Goal: Transaction & Acquisition: Purchase product/service

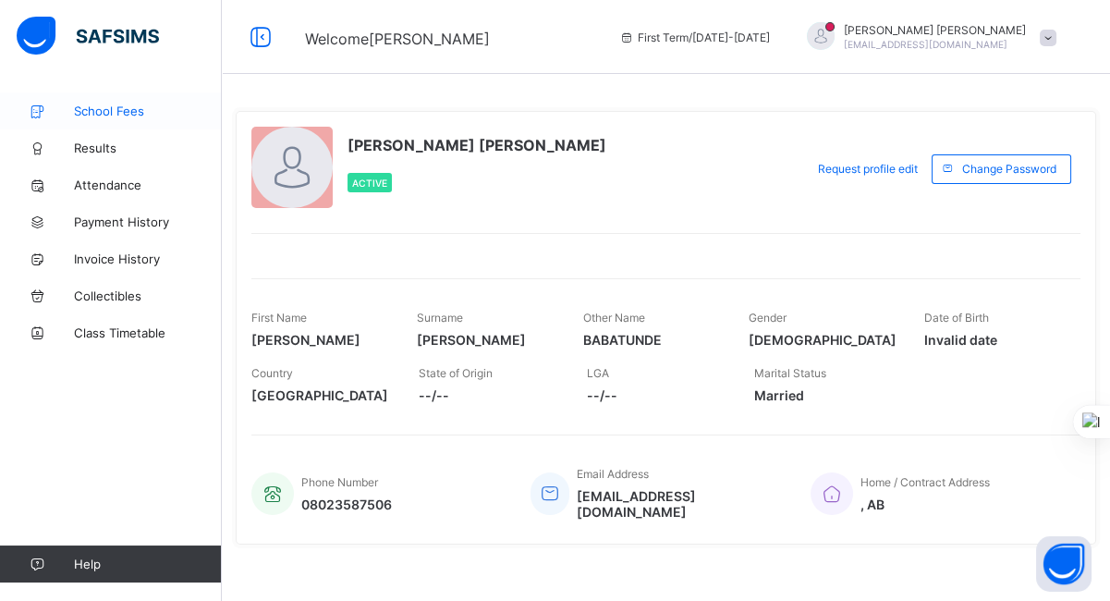
click at [112, 119] on link "School Fees" at bounding box center [111, 110] width 222 height 37
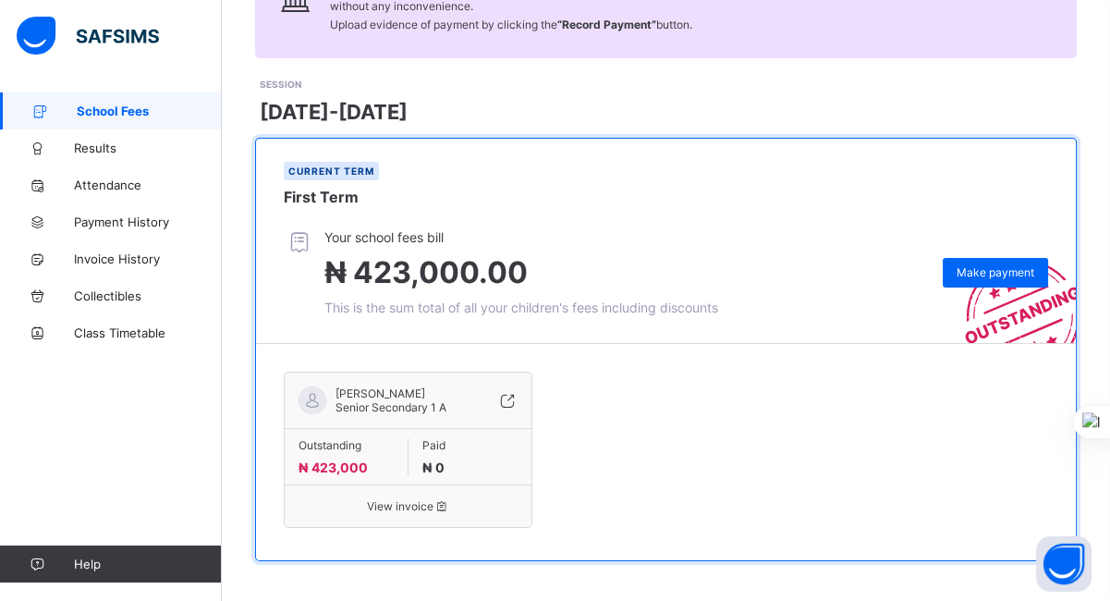
scroll to position [206, 0]
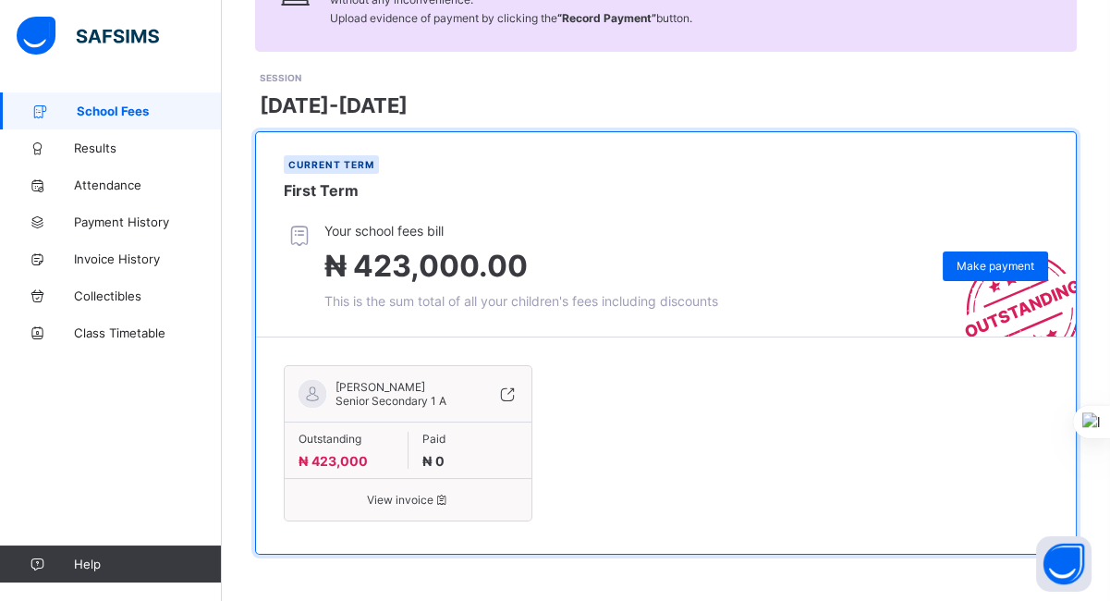
click at [398, 495] on span "View invoice" at bounding box center [408, 500] width 219 height 14
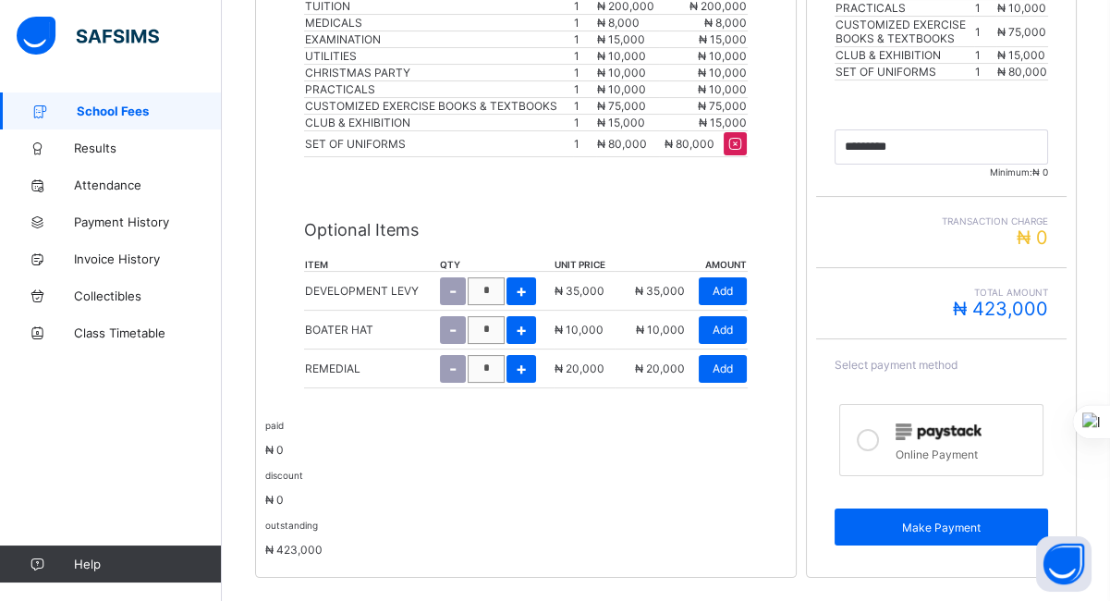
scroll to position [620, 0]
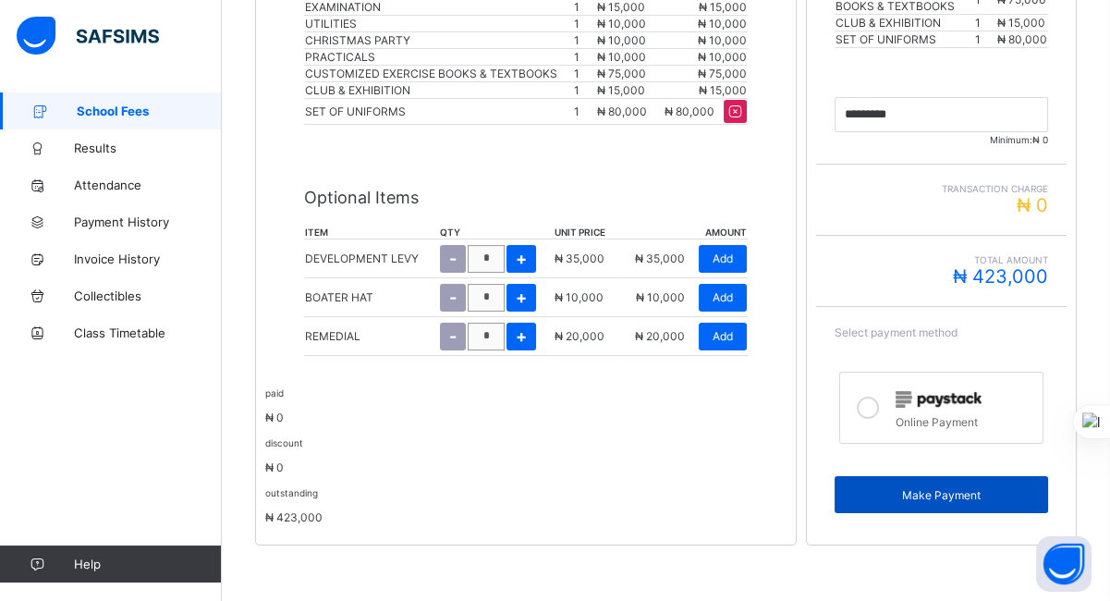
click at [965, 502] on span "Make Payment" at bounding box center [941, 495] width 186 height 14
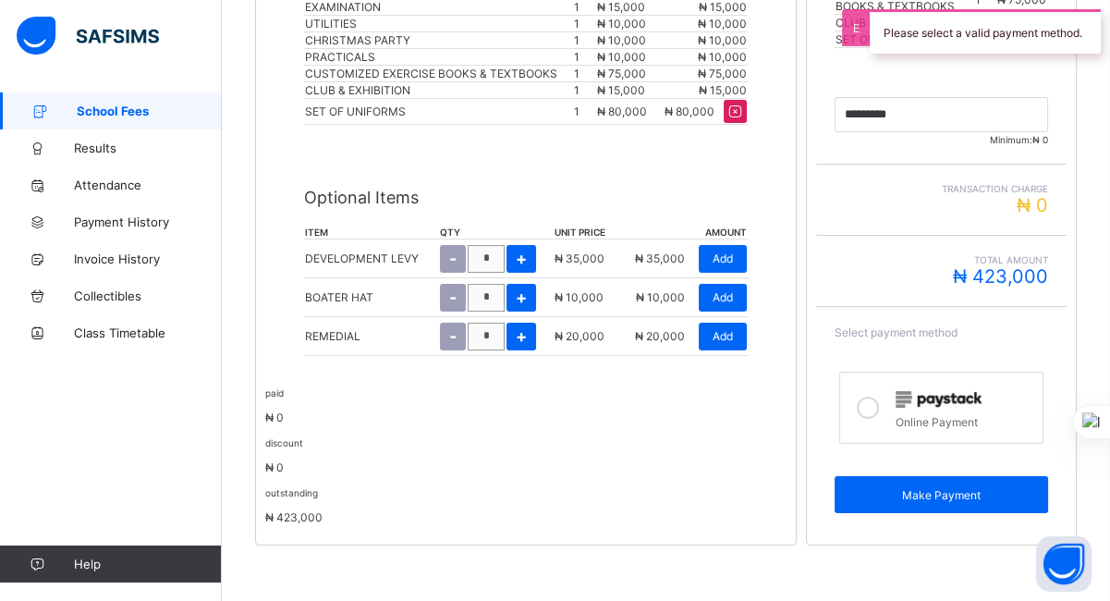
drag, startPoint x: 878, startPoint y: 416, endPoint x: 884, endPoint y: 407, distance: 11.3
click at [879, 407] on icon at bounding box center [868, 407] width 22 height 22
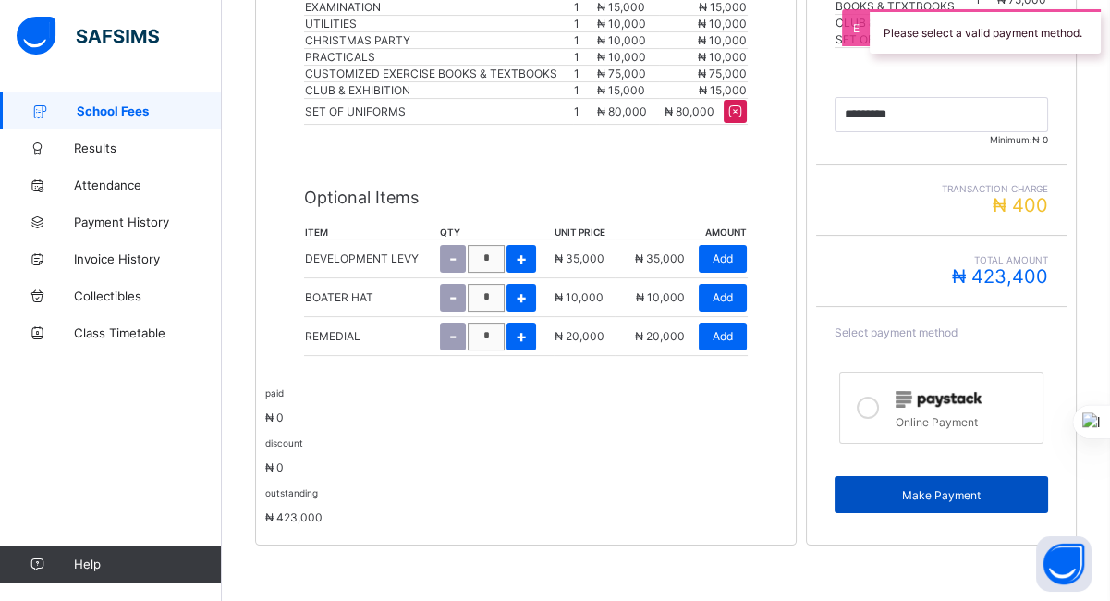
click at [948, 491] on span "Make Payment" at bounding box center [941, 495] width 186 height 14
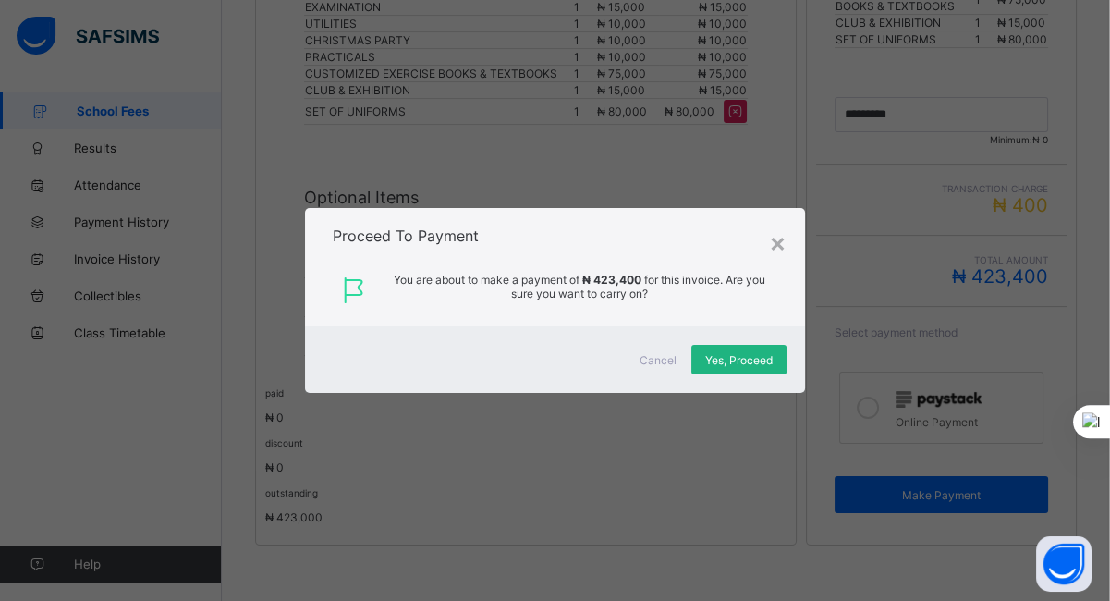
click at [738, 358] on span "Yes, Proceed" at bounding box center [738, 360] width 67 height 14
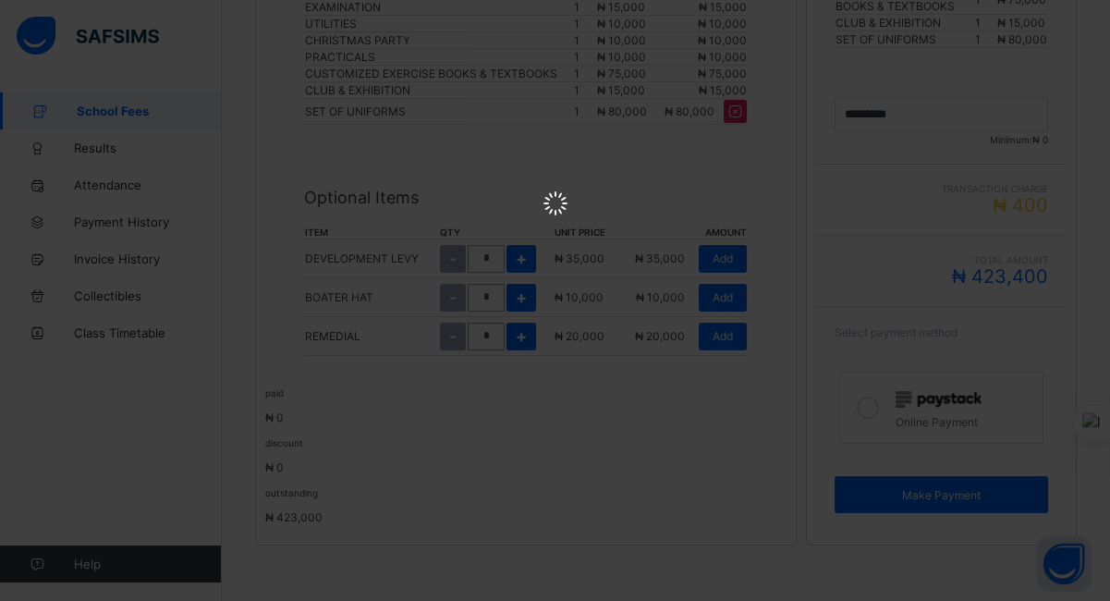
scroll to position [0, 0]
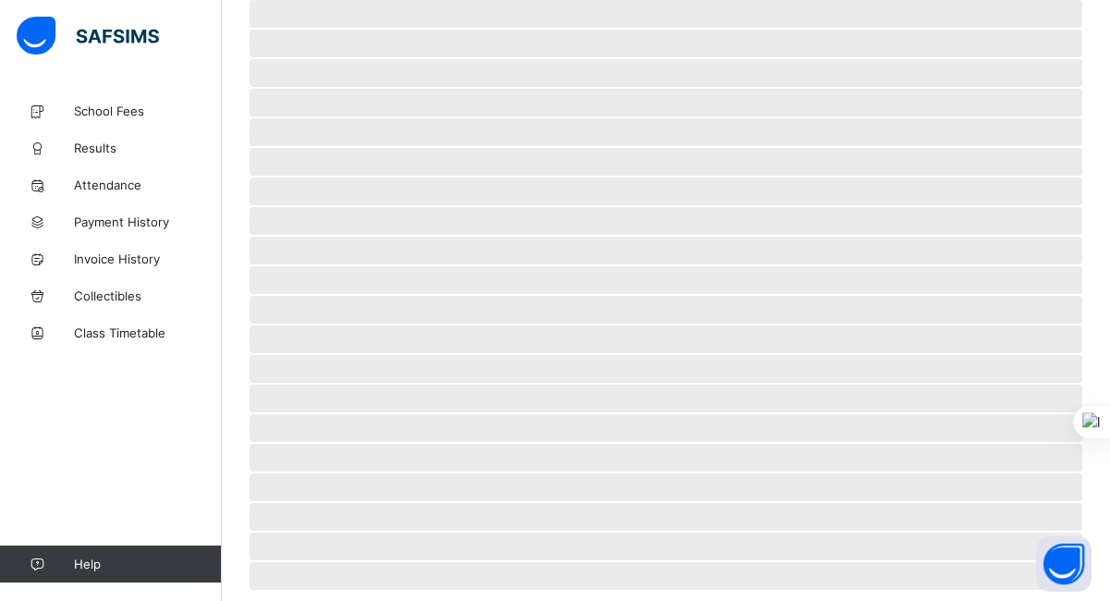
scroll to position [83, 0]
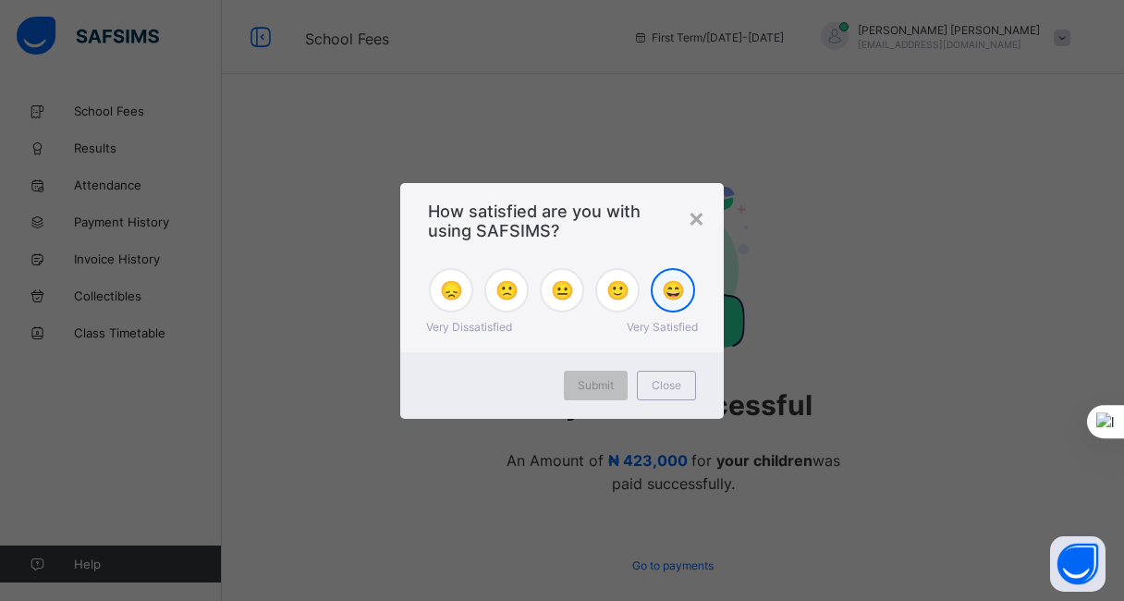
click at [671, 294] on span "😄" at bounding box center [673, 290] width 23 height 22
click at [599, 378] on div "Submit" at bounding box center [596, 386] width 64 height 30
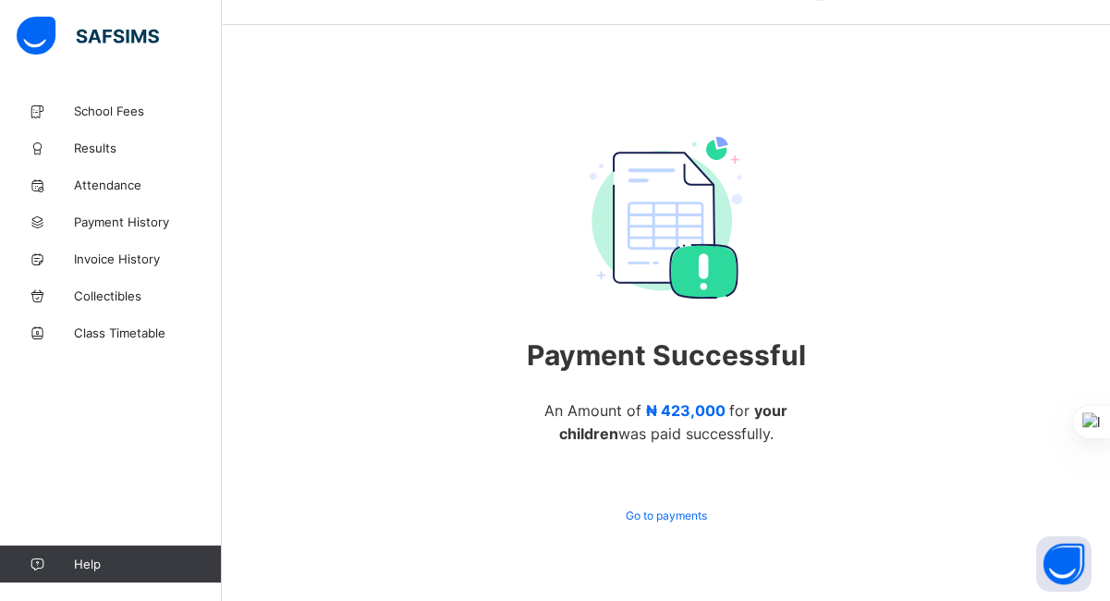
scroll to position [74, 0]
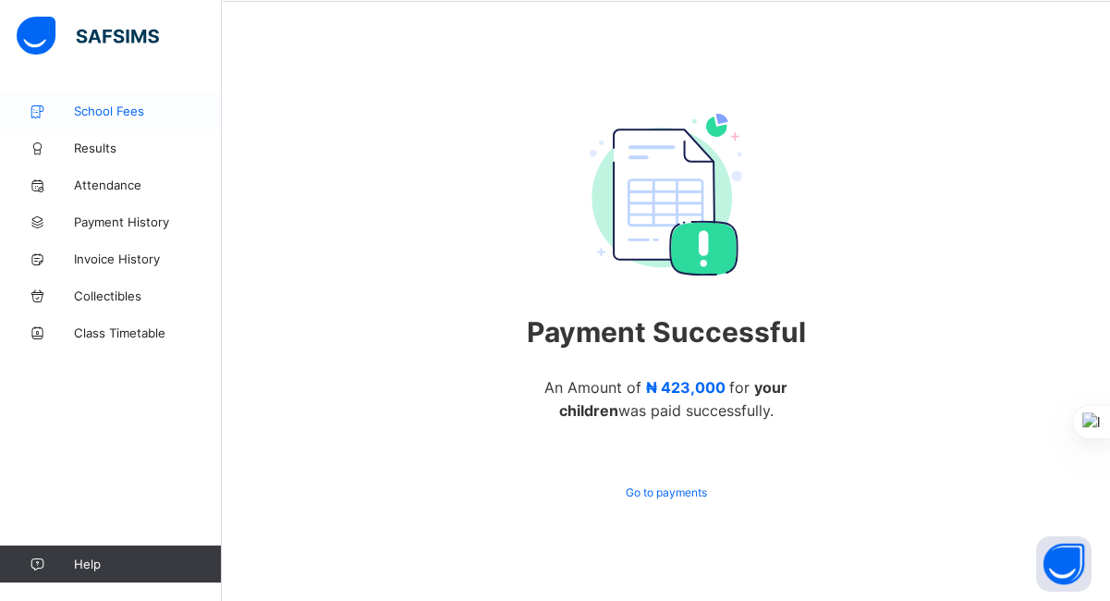
click at [92, 111] on span "School Fees" at bounding box center [148, 111] width 148 height 15
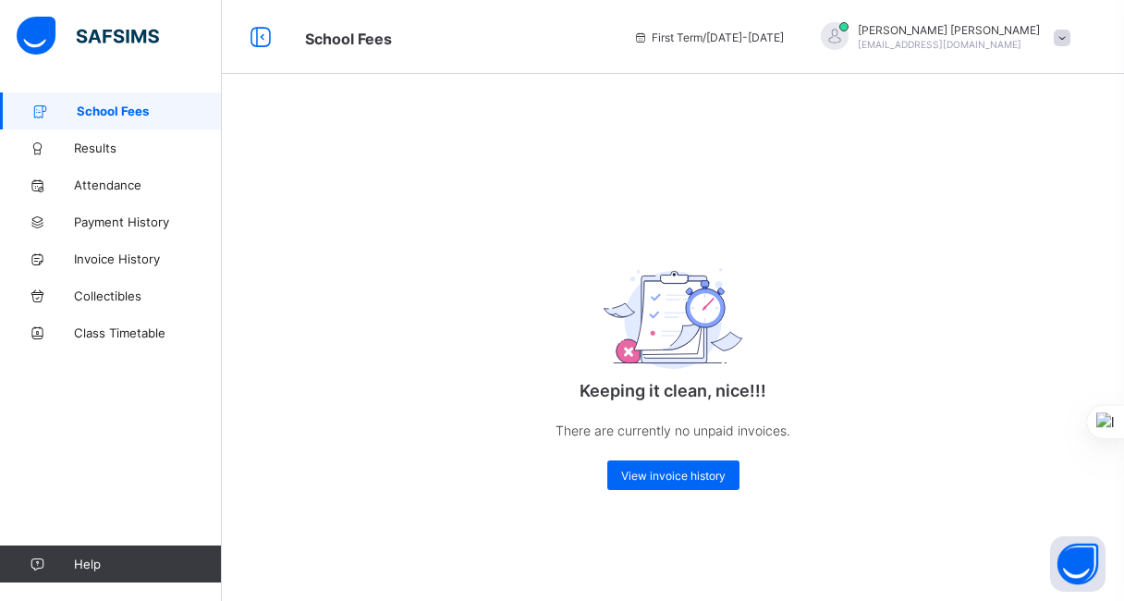
click at [110, 111] on span "School Fees" at bounding box center [149, 111] width 145 height 15
click at [684, 476] on span "View invoice history" at bounding box center [673, 476] width 104 height 14
click at [654, 469] on span "View invoice history" at bounding box center [673, 476] width 104 height 14
click at [99, 105] on span "School Fees" at bounding box center [149, 111] width 145 height 15
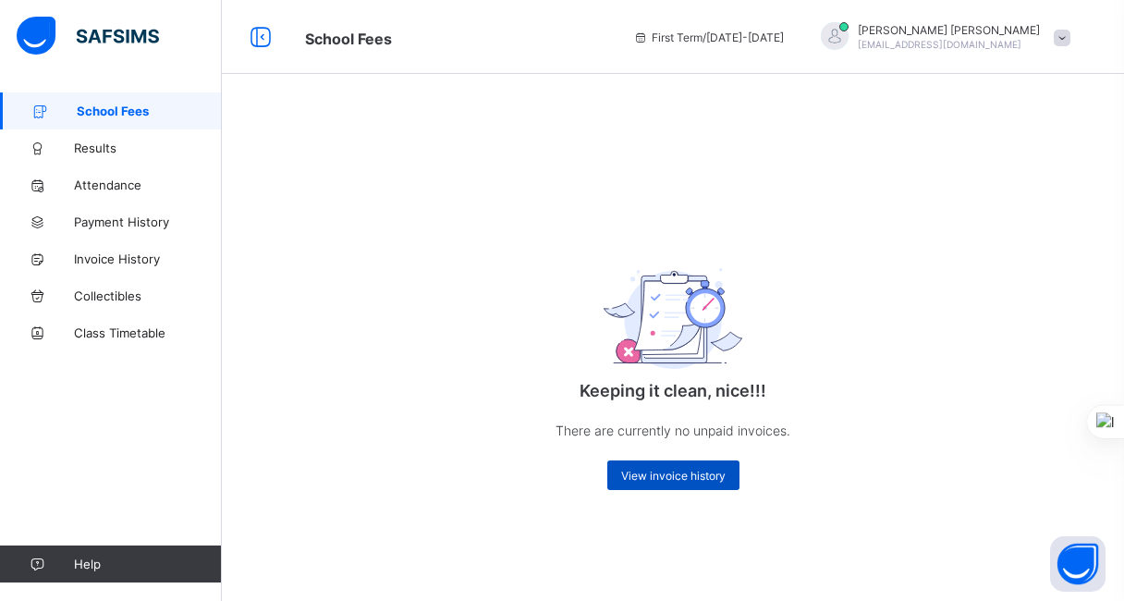
click at [631, 468] on div "View invoice history" at bounding box center [673, 475] width 132 height 30
